Goal: Transaction & Acquisition: Subscribe to service/newsletter

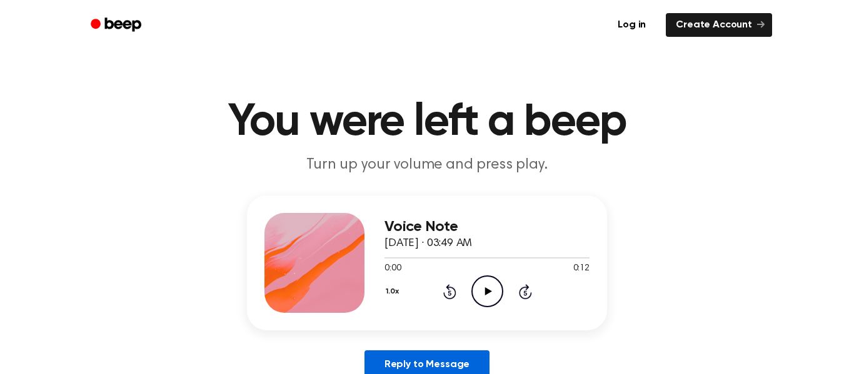
click at [425, 356] on link "Reply to Message" at bounding box center [426, 365] width 125 height 29
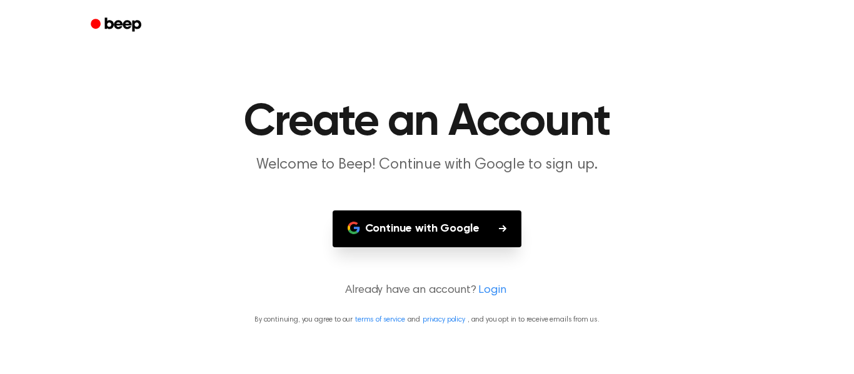
click at [491, 221] on button "Continue with Google" at bounding box center [427, 229] width 189 height 37
